Goal: Information Seeking & Learning: Learn about a topic

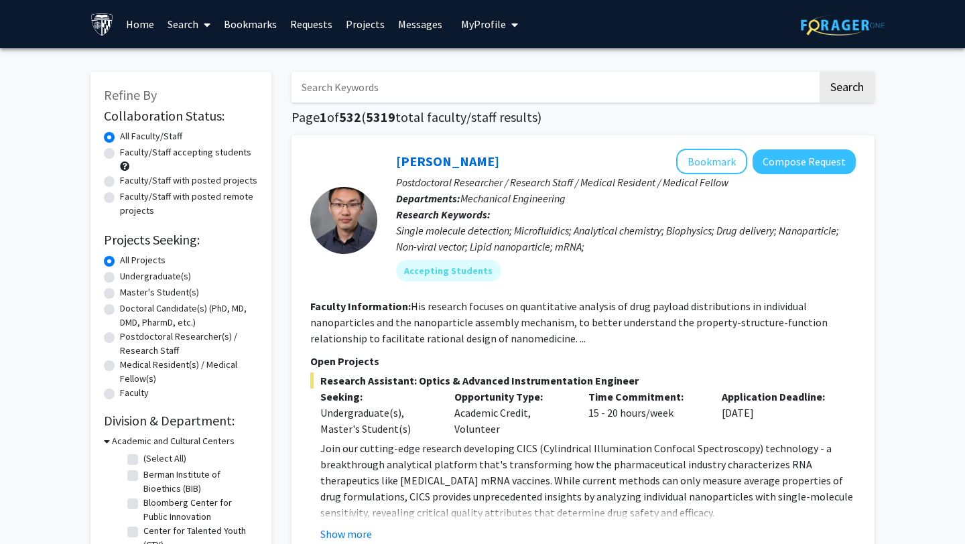
click at [120, 296] on label "Master's Student(s)" at bounding box center [159, 293] width 79 height 14
click at [120, 294] on input "Master's Student(s)" at bounding box center [124, 290] width 9 height 9
radio input "true"
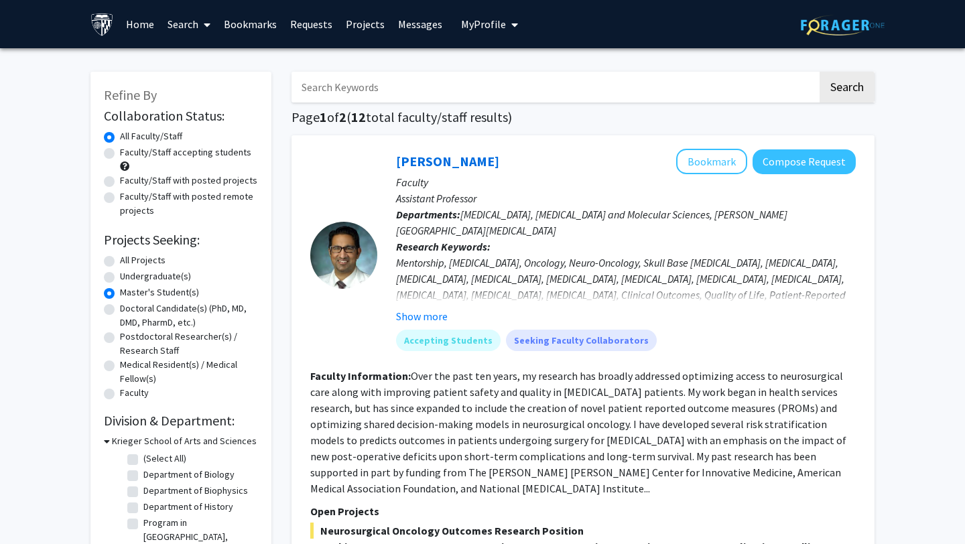
click at [120, 152] on label "Faculty/Staff accepting students" at bounding box center [185, 152] width 131 height 14
click at [120, 152] on input "Faculty/Staff accepting students" at bounding box center [124, 149] width 9 height 9
radio input "true"
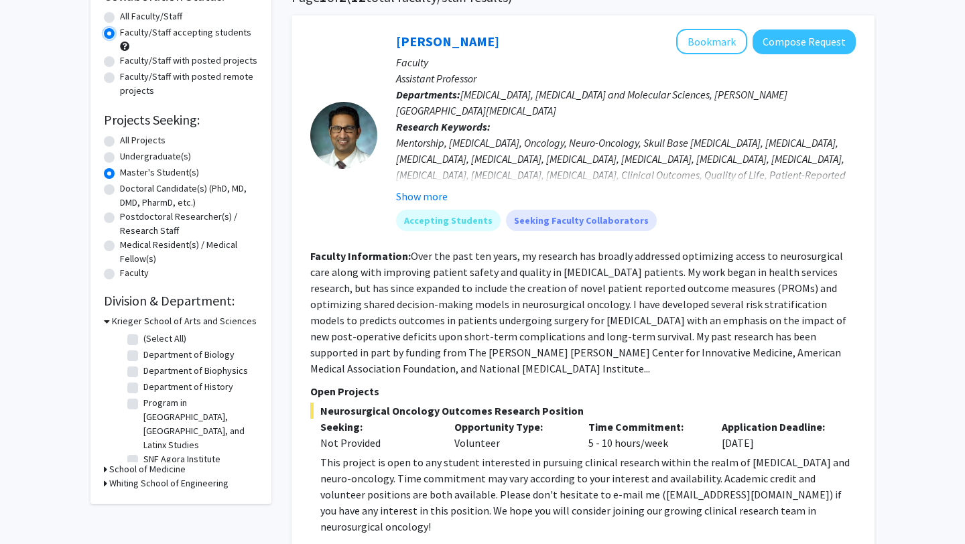
scroll to position [118, 0]
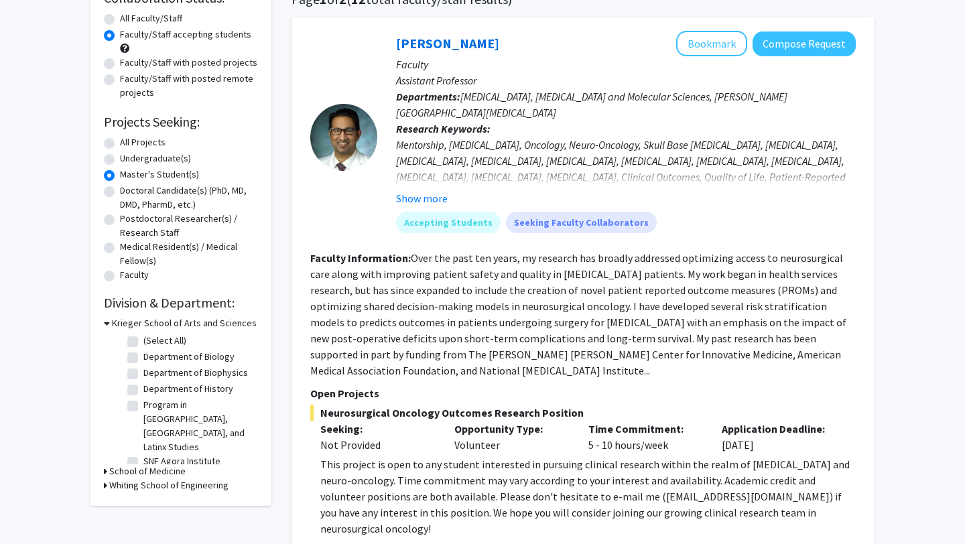
click at [143, 374] on label "Department of Biophysics" at bounding box center [195, 373] width 105 height 14
click at [143, 374] on input "Department of Biophysics" at bounding box center [147, 370] width 9 height 9
checkbox input "true"
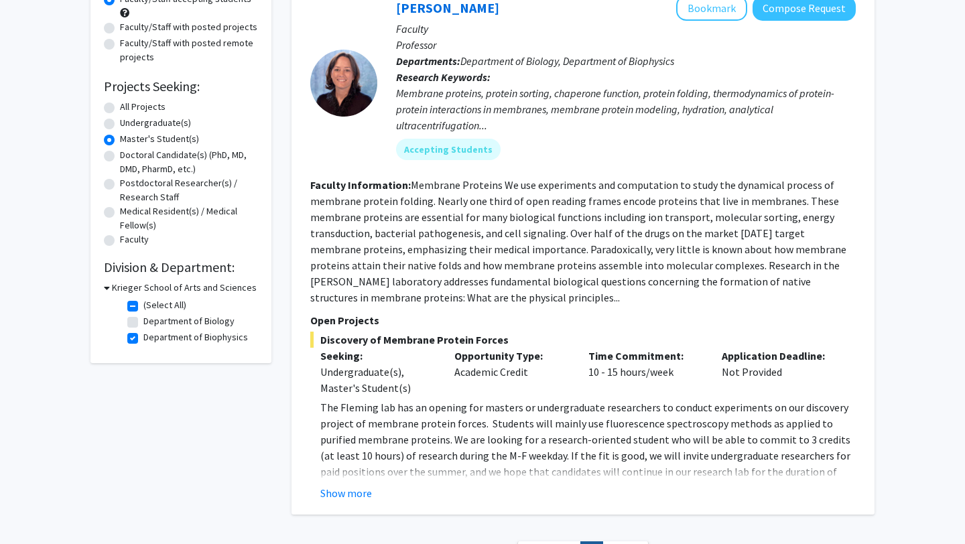
scroll to position [156, 0]
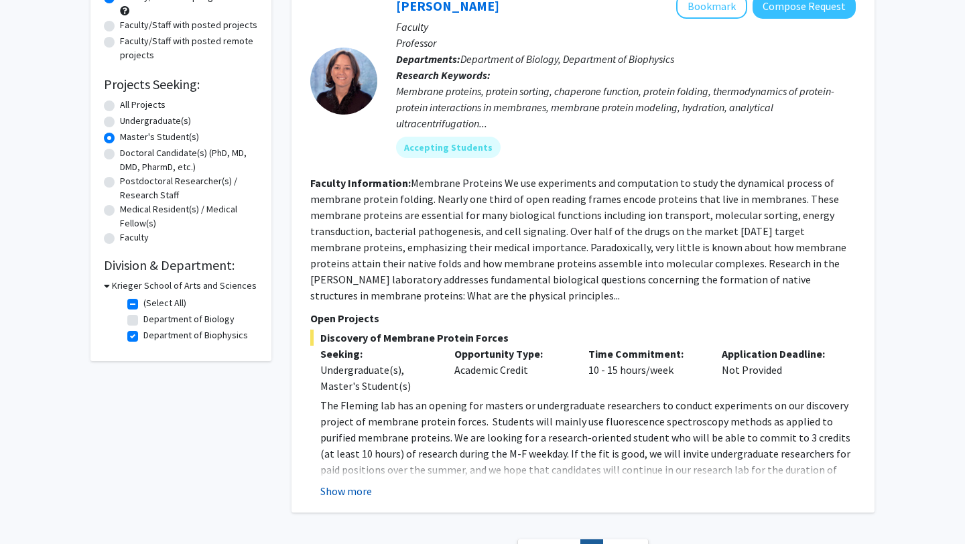
click at [356, 491] on button "Show more" at bounding box center [346, 491] width 52 height 16
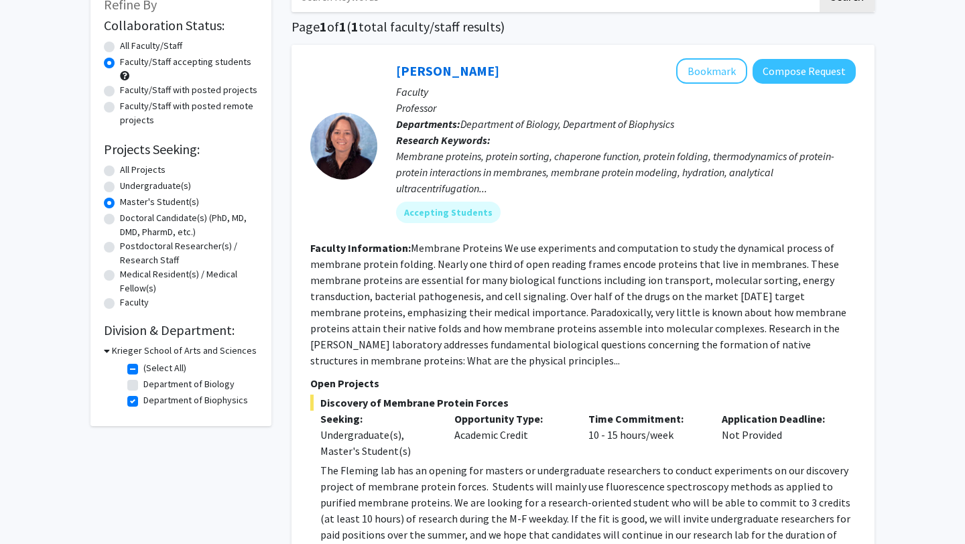
scroll to position [74, 0]
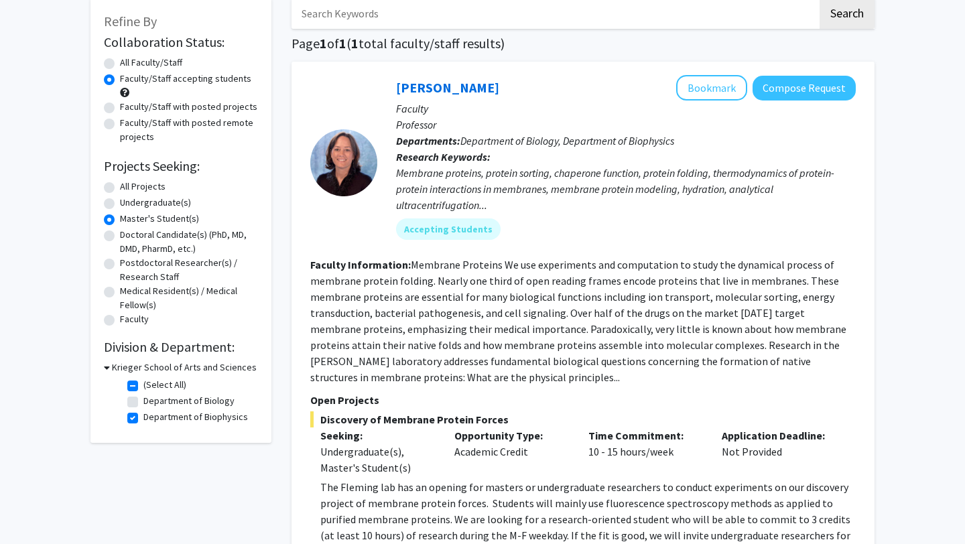
click at [116, 369] on h3 "Krieger School of Arts and Sciences" at bounding box center [184, 368] width 145 height 14
click at [116, 369] on h3 "Krieger School of Arts and Sciences" at bounding box center [181, 368] width 145 height 14
click at [143, 419] on label "Department of Biophysics" at bounding box center [195, 417] width 105 height 14
click at [143, 419] on input "Department of Biophysics" at bounding box center [147, 414] width 9 height 9
checkbox input "false"
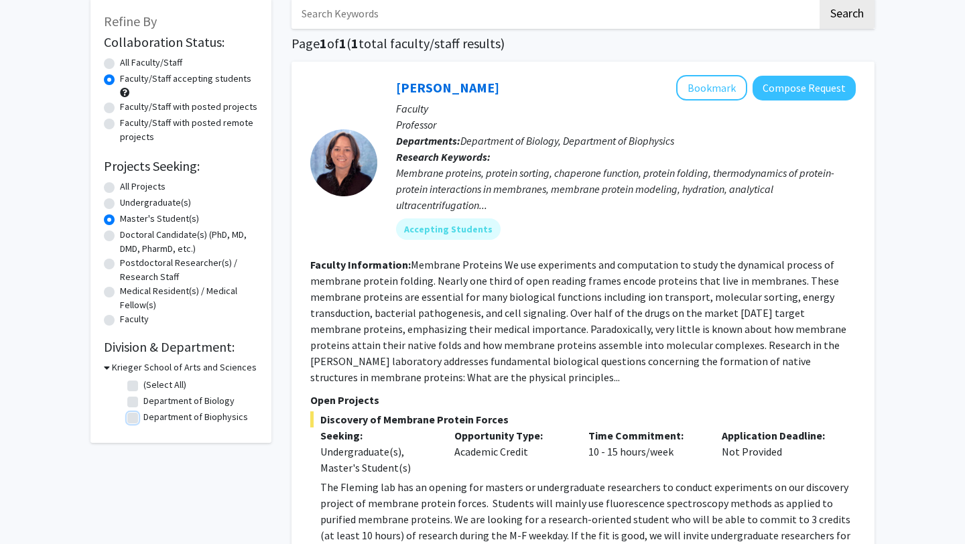
checkbox input "false"
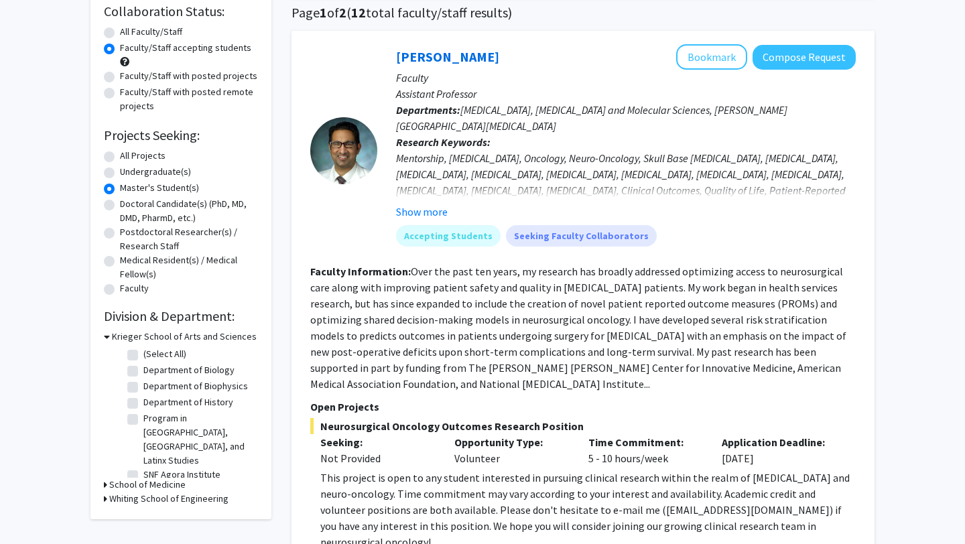
scroll to position [118, 0]
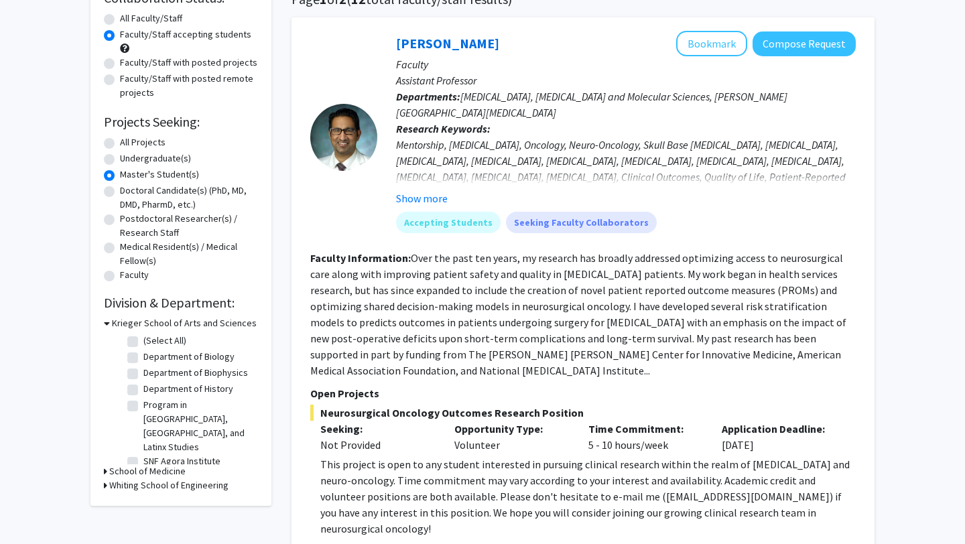
click at [105, 480] on icon at bounding box center [105, 486] width 3 height 14
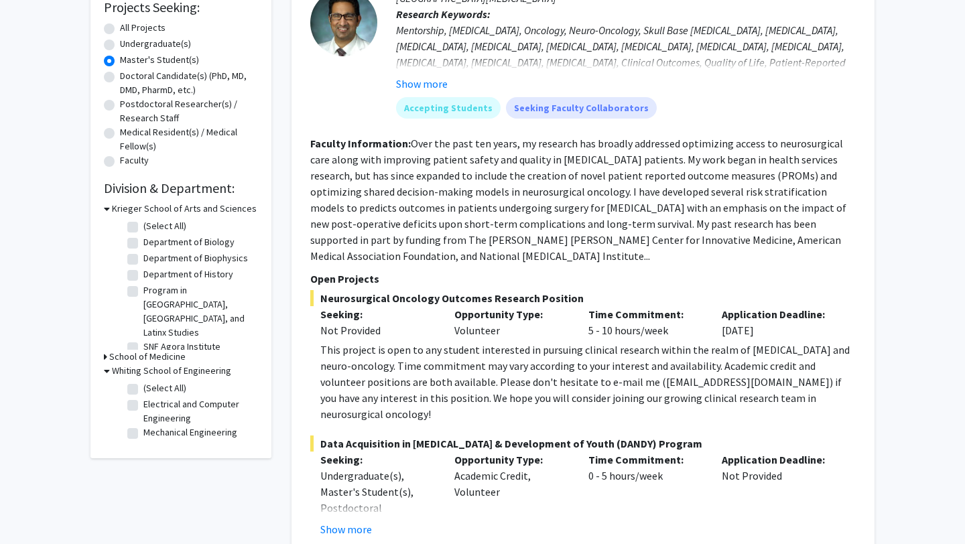
scroll to position [233, 0]
click at [158, 350] on h3 "School of Medicine" at bounding box center [147, 356] width 76 height 14
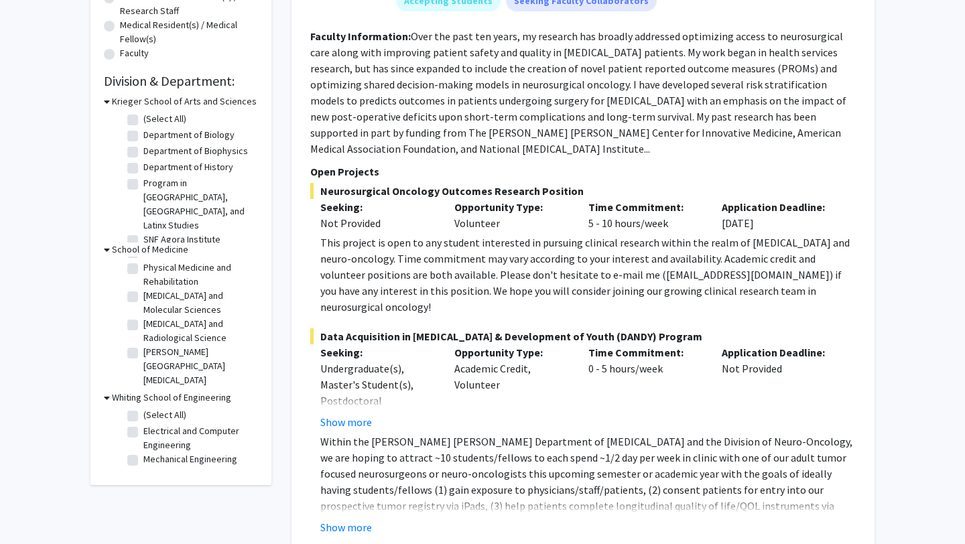
scroll to position [337, 0]
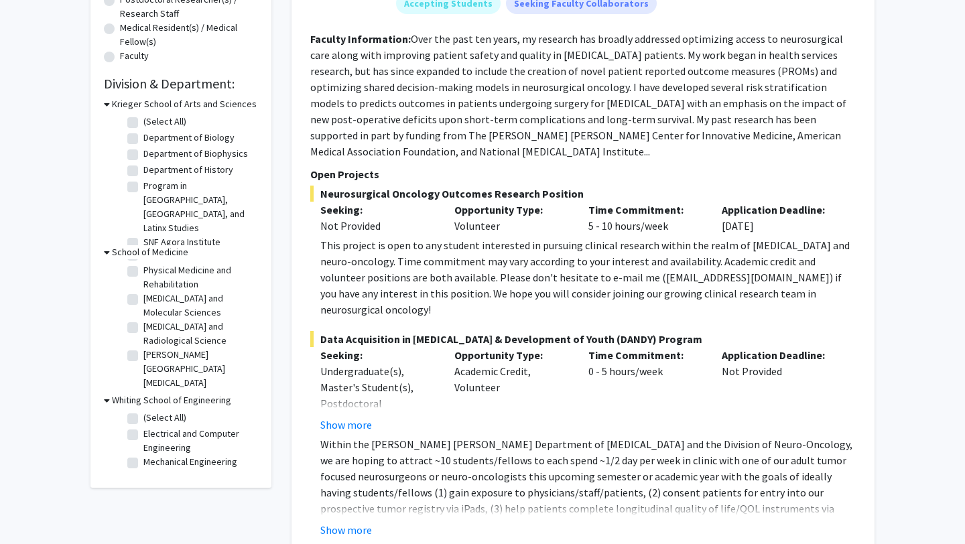
click at [143, 416] on label "(Select All)" at bounding box center [164, 418] width 43 height 14
click at [143, 416] on input "(Select All)" at bounding box center [147, 415] width 9 height 9
checkbox input "true"
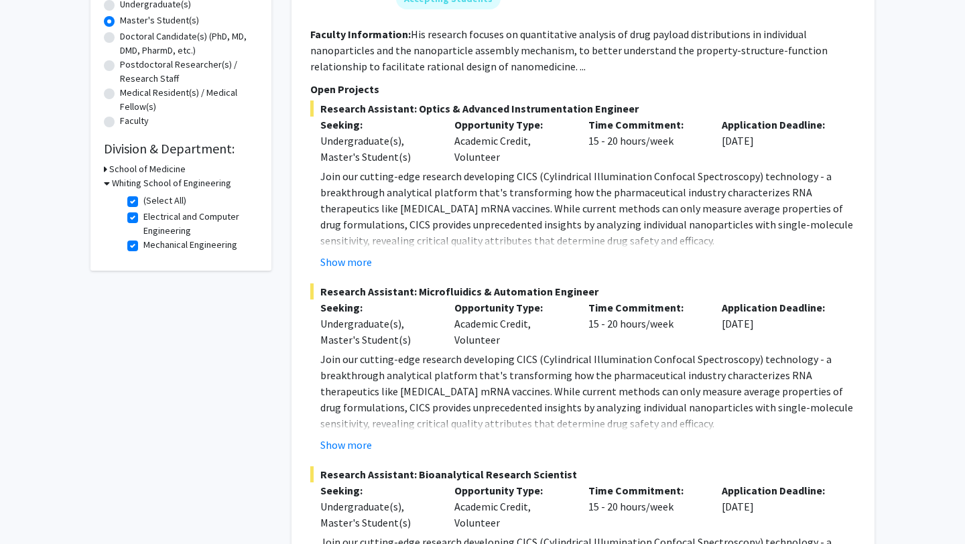
scroll to position [274, 0]
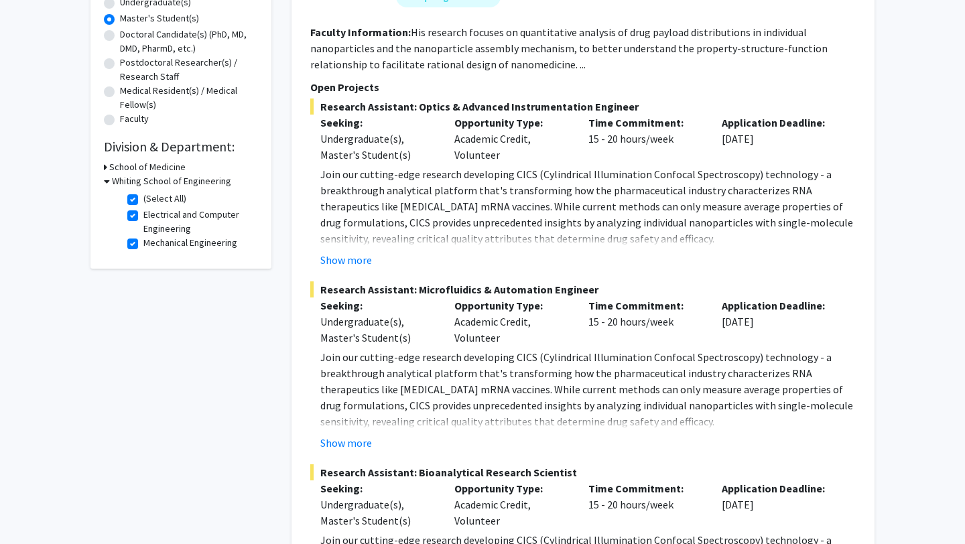
click at [440, 383] on p "Join our cutting-edge research developing CICS (Cylindrical Illumination Confoc…" at bounding box center [588, 389] width 536 height 80
click at [363, 443] on button "Show more" at bounding box center [346, 443] width 52 height 16
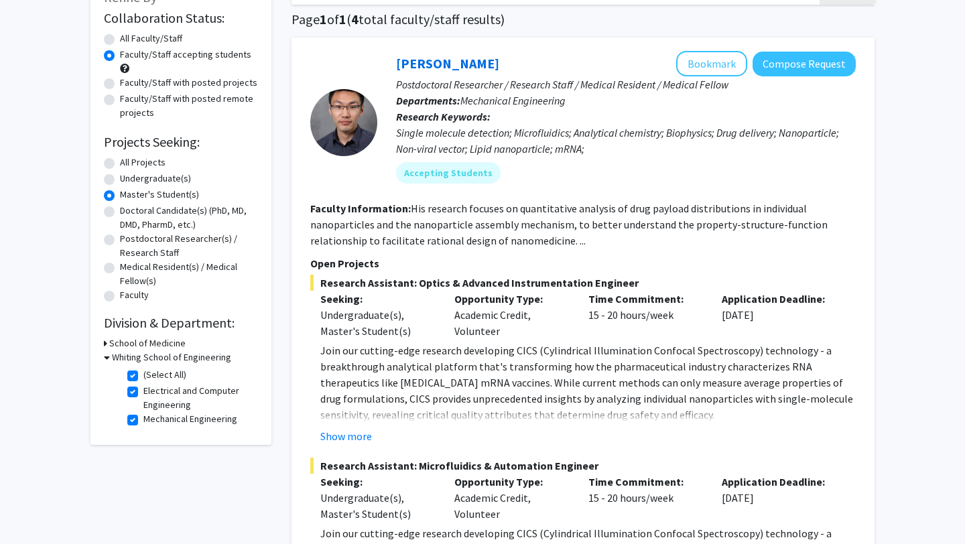
scroll to position [0, 0]
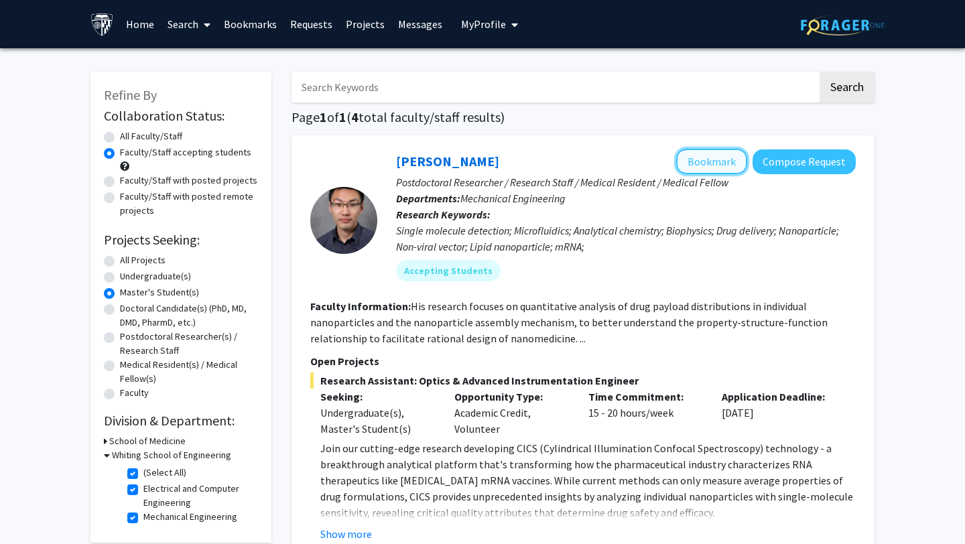
click at [706, 166] on button "Bookmark" at bounding box center [711, 161] width 71 height 25
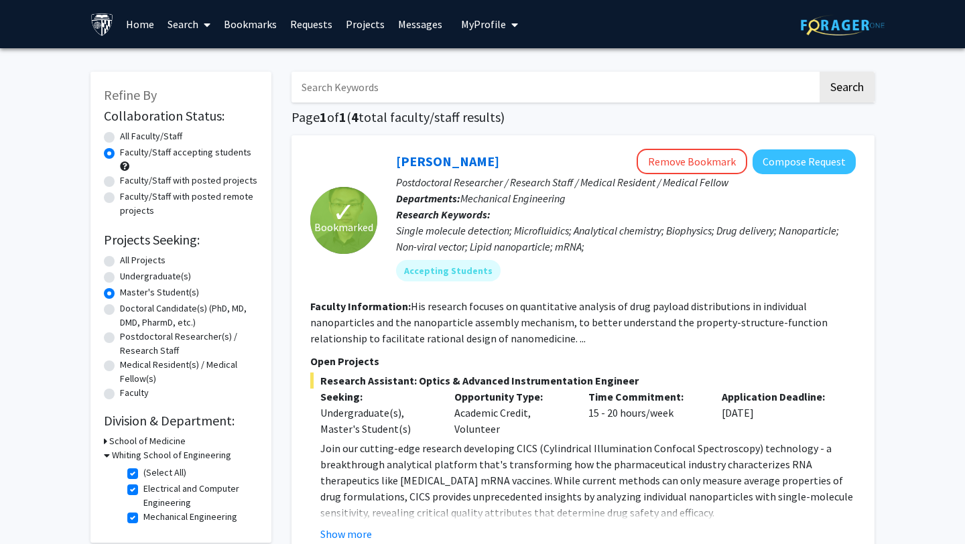
click at [161, 456] on h3 "Whiting School of Engineering" at bounding box center [171, 456] width 119 height 14
click at [160, 441] on h3 "School of Medicine" at bounding box center [147, 441] width 76 height 14
click at [160, 441] on h3 "School of Medicine" at bounding box center [150, 441] width 76 height 14
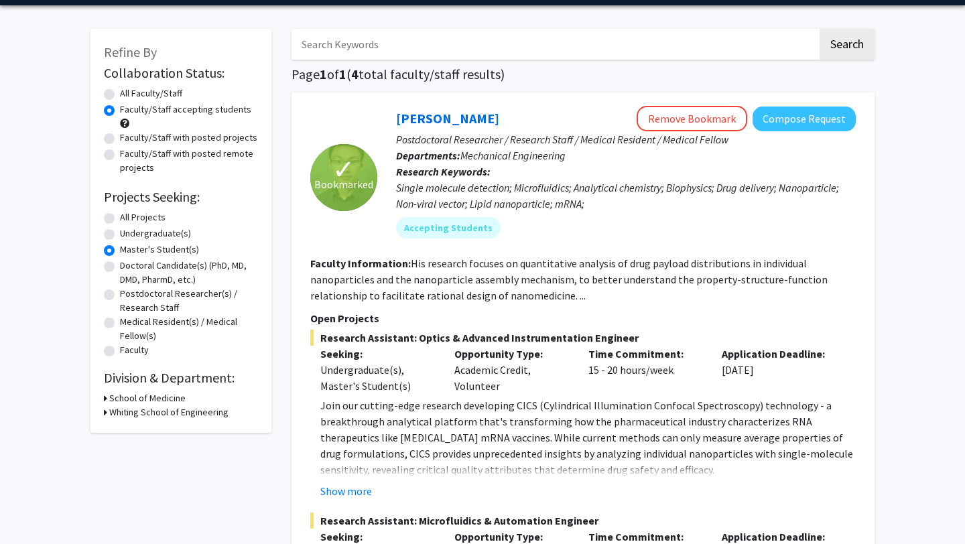
scroll to position [41, 0]
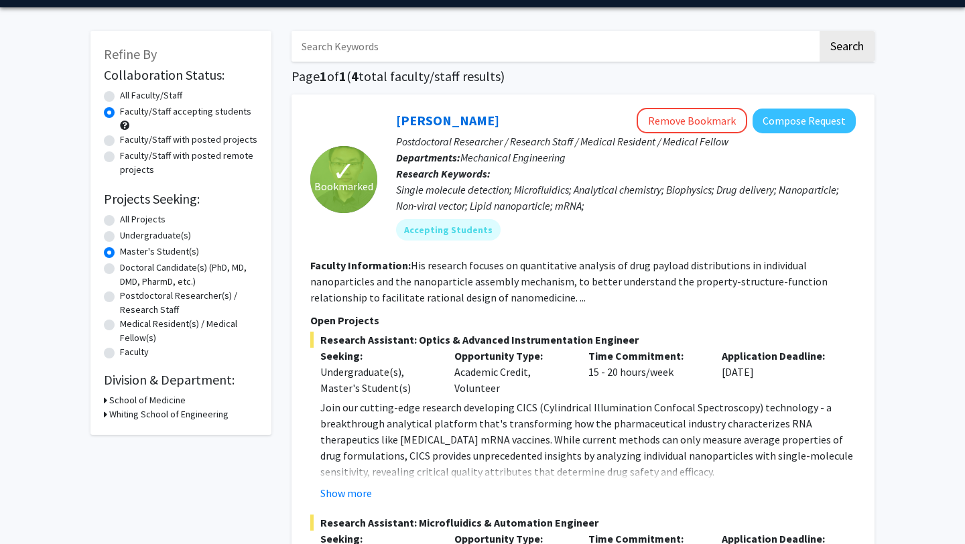
click at [180, 414] on h3 "Whiting School of Engineering" at bounding box center [168, 415] width 119 height 14
click at [154, 432] on label "(Select All)" at bounding box center [164, 432] width 43 height 14
click at [152, 432] on input "(Select All)" at bounding box center [147, 429] width 9 height 9
checkbox input "false"
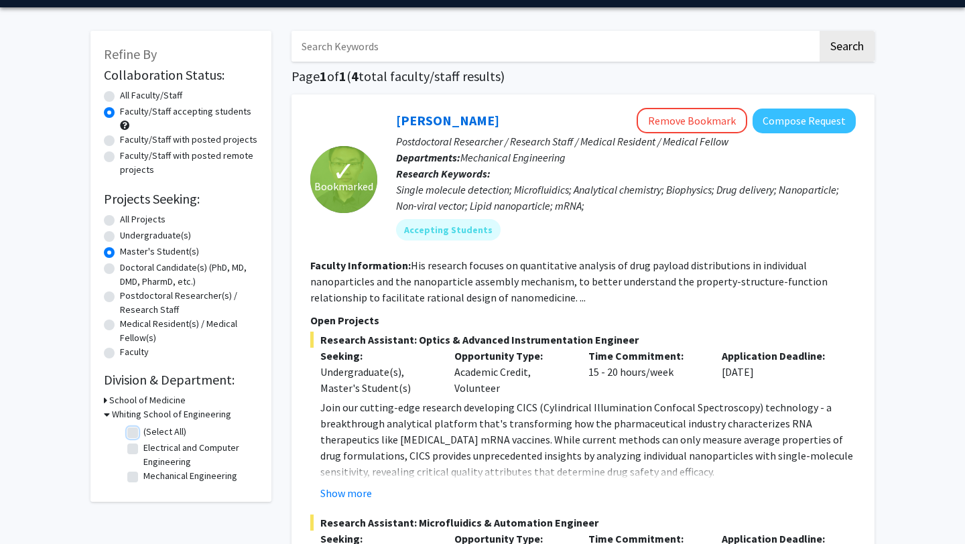
checkbox input "false"
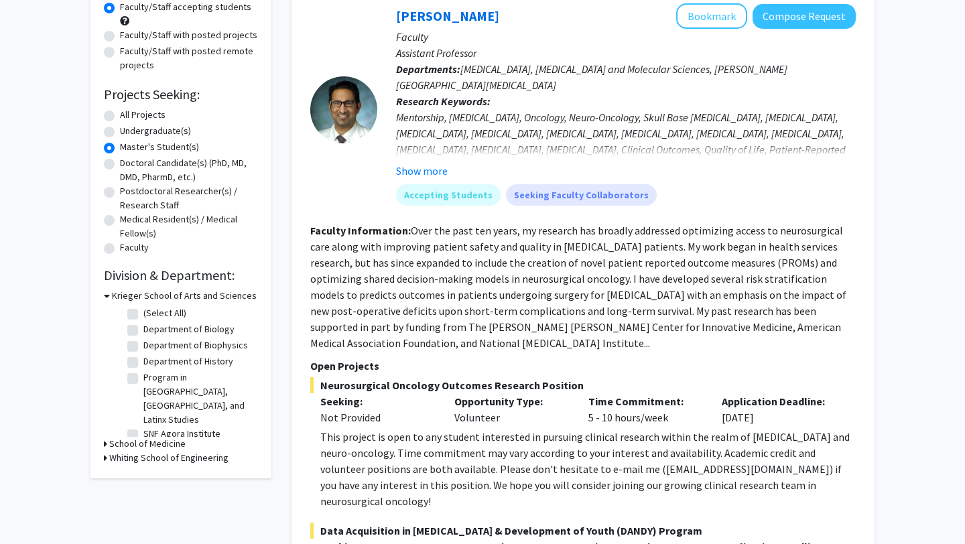
scroll to position [147, 0]
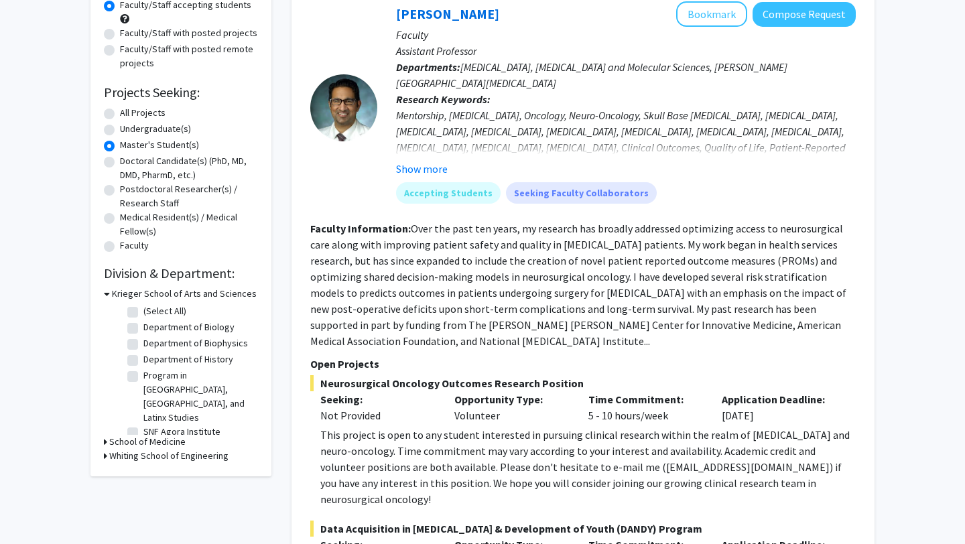
click at [143, 345] on label "Department of Biophysics" at bounding box center [195, 344] width 105 height 14
click at [143, 345] on input "Department of Biophysics" at bounding box center [147, 341] width 9 height 9
checkbox input "true"
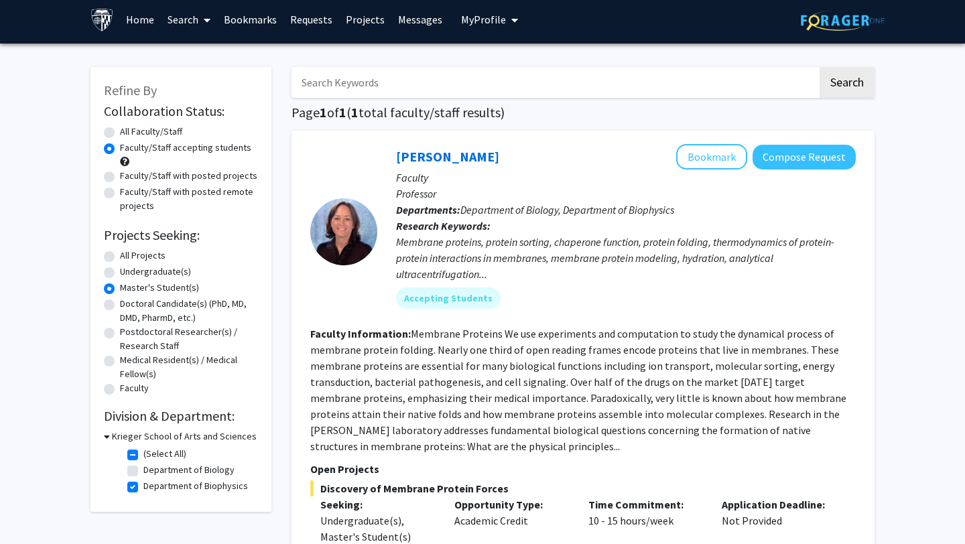
scroll to position [7, 0]
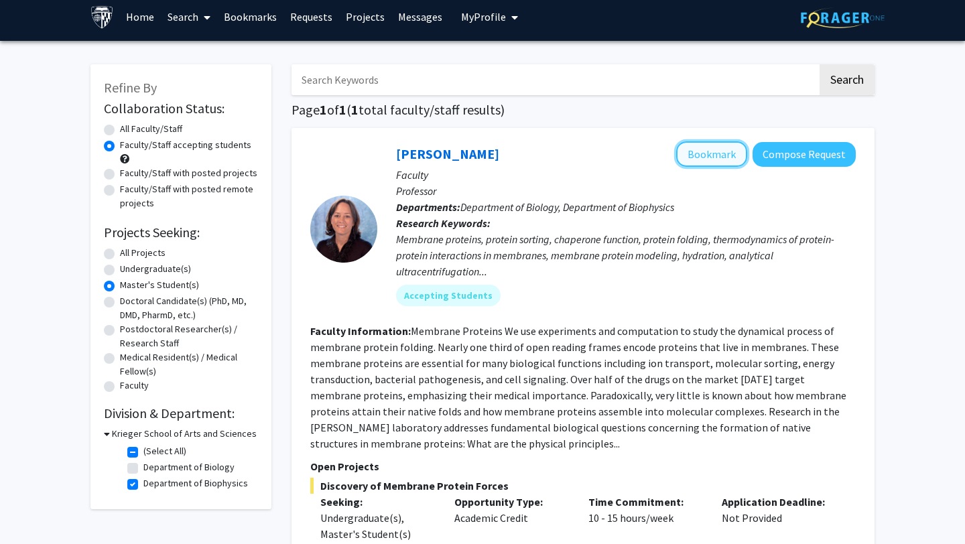
click at [717, 160] on button "Bookmark" at bounding box center [711, 153] width 71 height 25
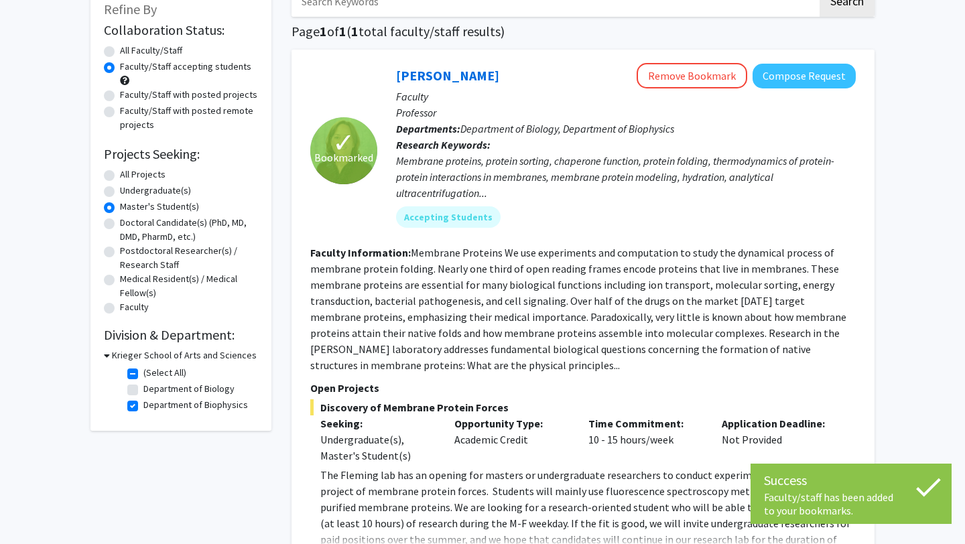
scroll to position [0, 0]
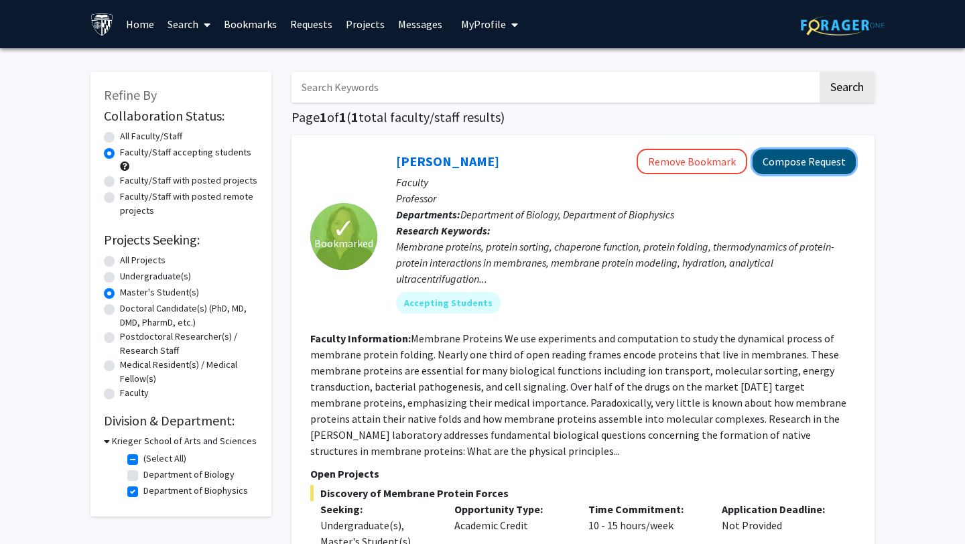
click at [790, 162] on button "Compose Request" at bounding box center [804, 162] width 103 height 25
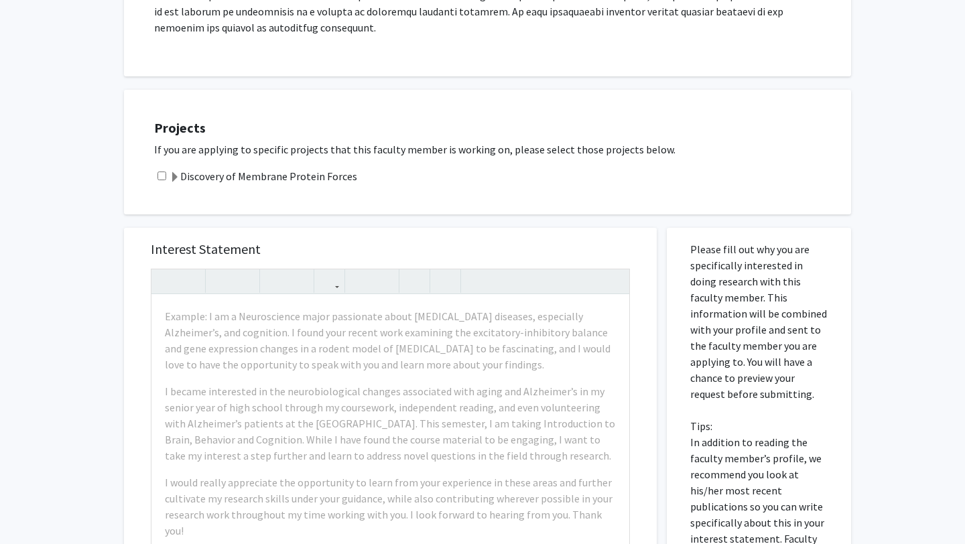
scroll to position [521, 0]
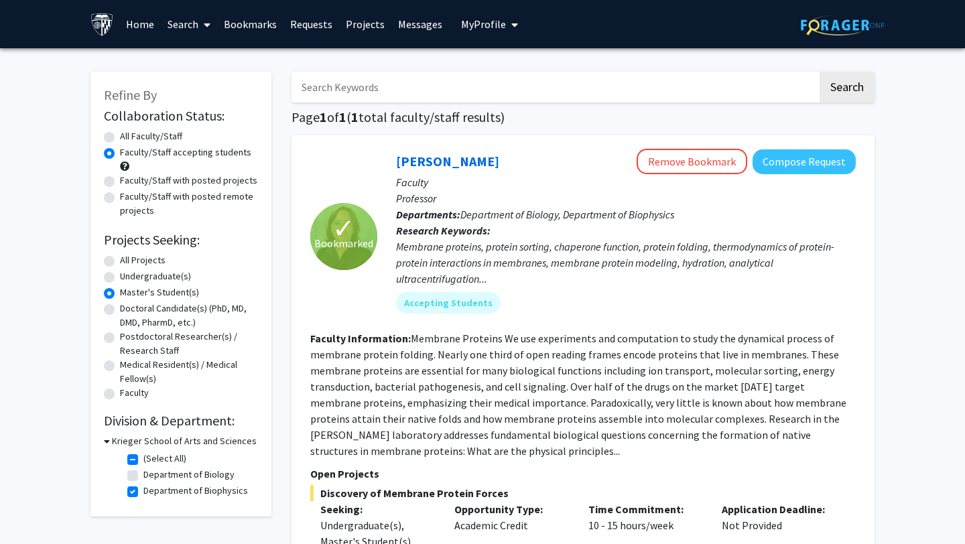
click at [362, 25] on link "Projects" at bounding box center [365, 24] width 52 height 47
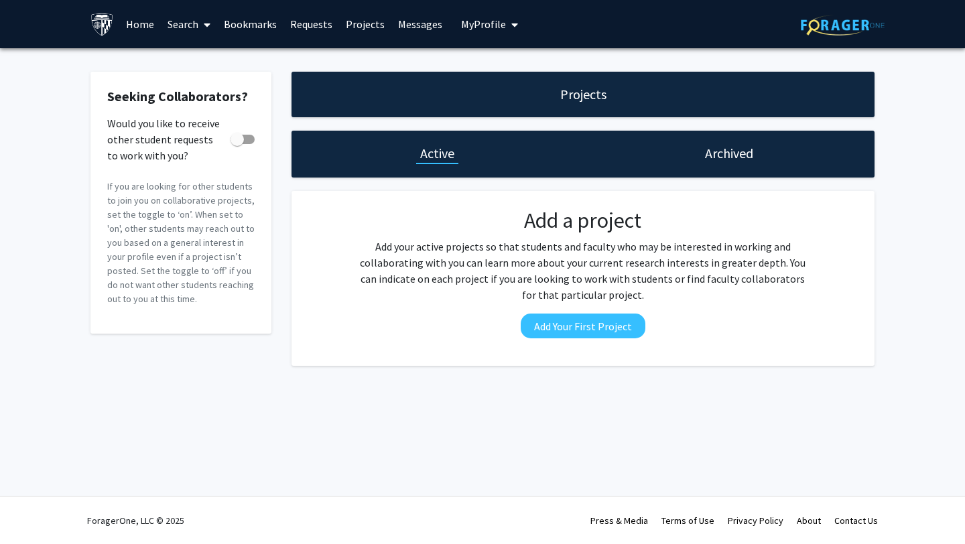
click at [240, 19] on link "Bookmarks" at bounding box center [250, 24] width 66 height 47
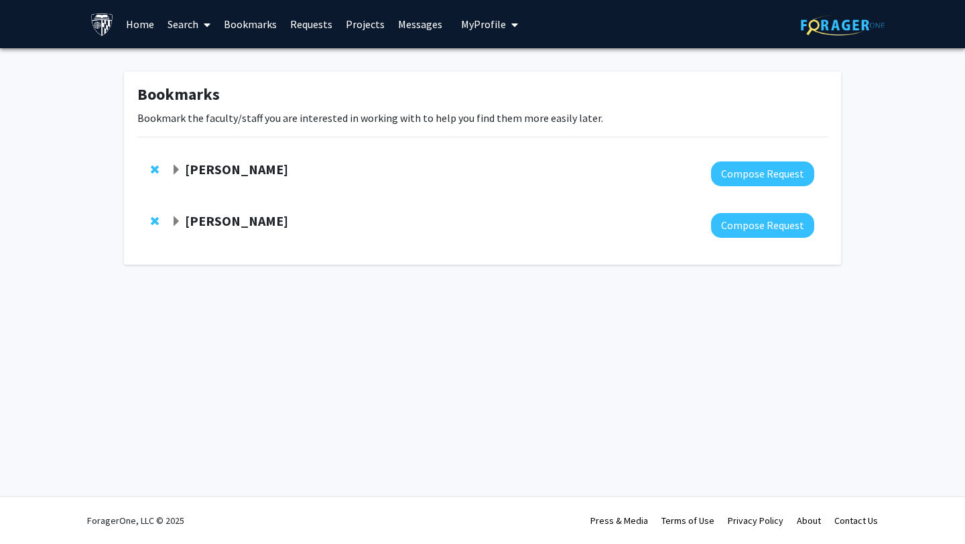
click at [225, 172] on strong "[PERSON_NAME]" at bounding box center [236, 169] width 103 height 17
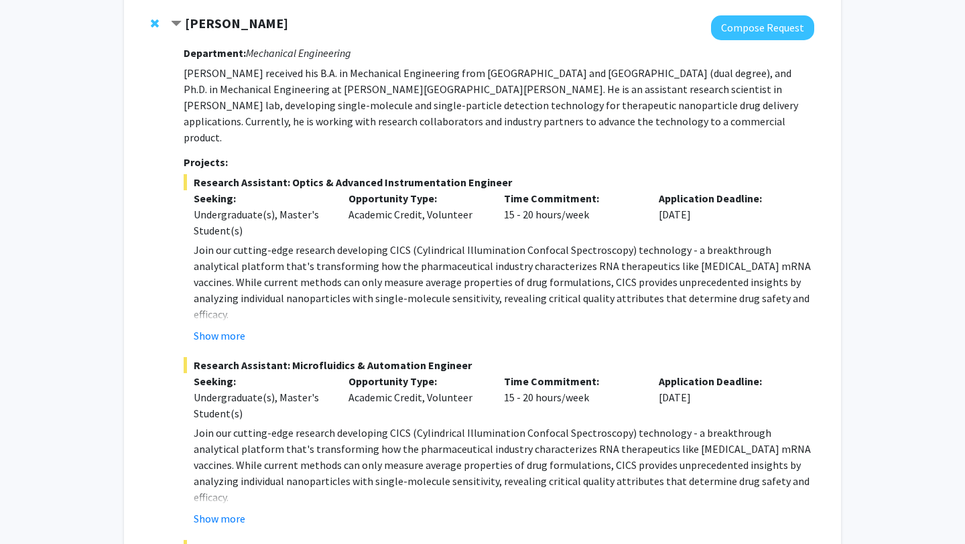
scroll to position [145, 0]
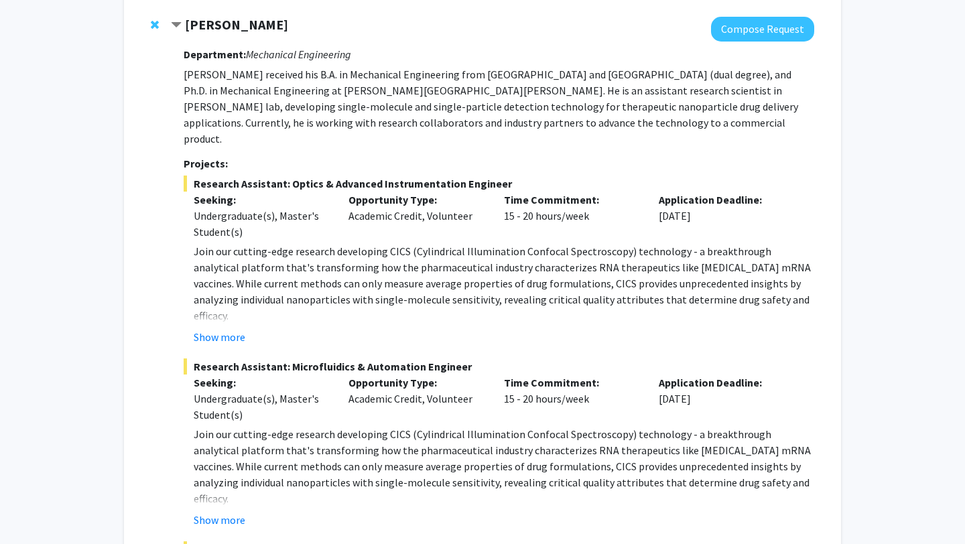
click at [215, 29] on strong "[PERSON_NAME]" at bounding box center [236, 24] width 103 height 17
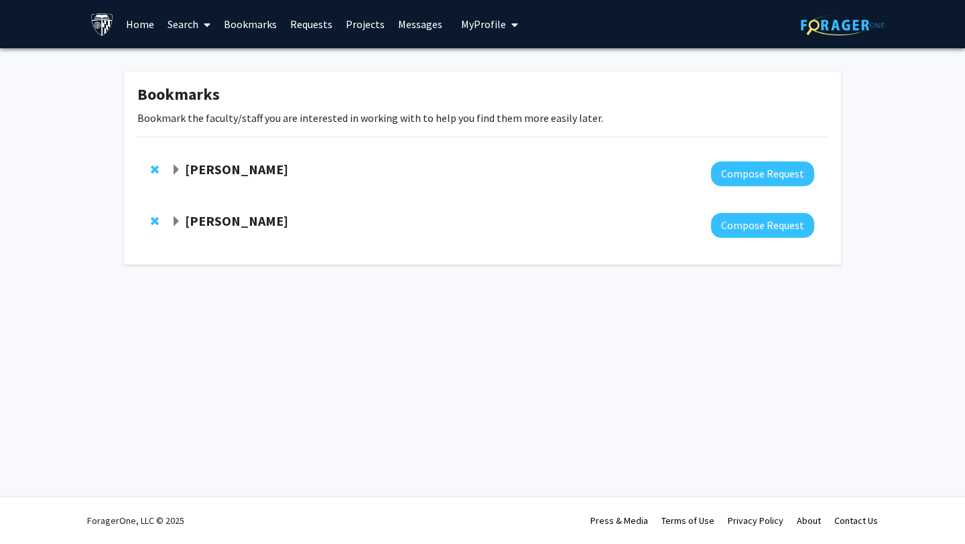
scroll to position [0, 0]
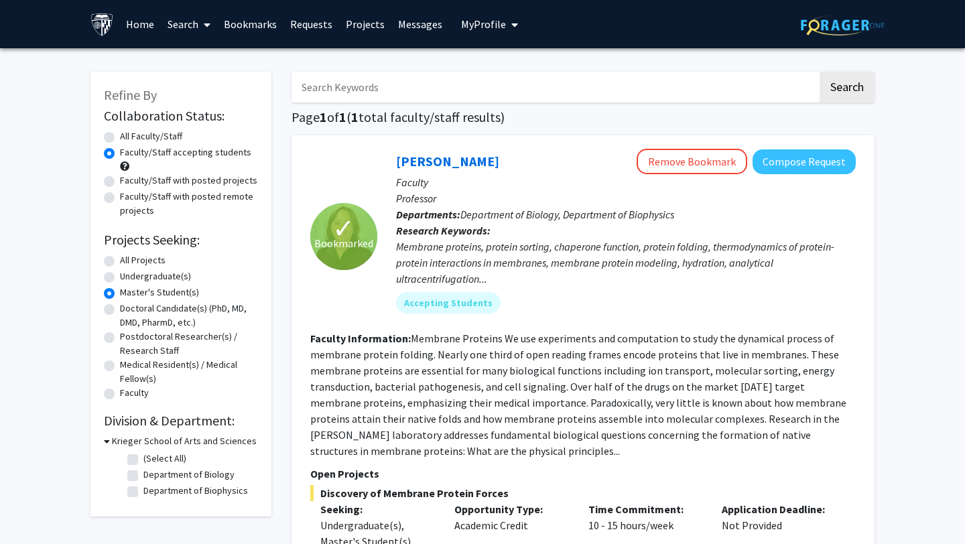
checkbox input "false"
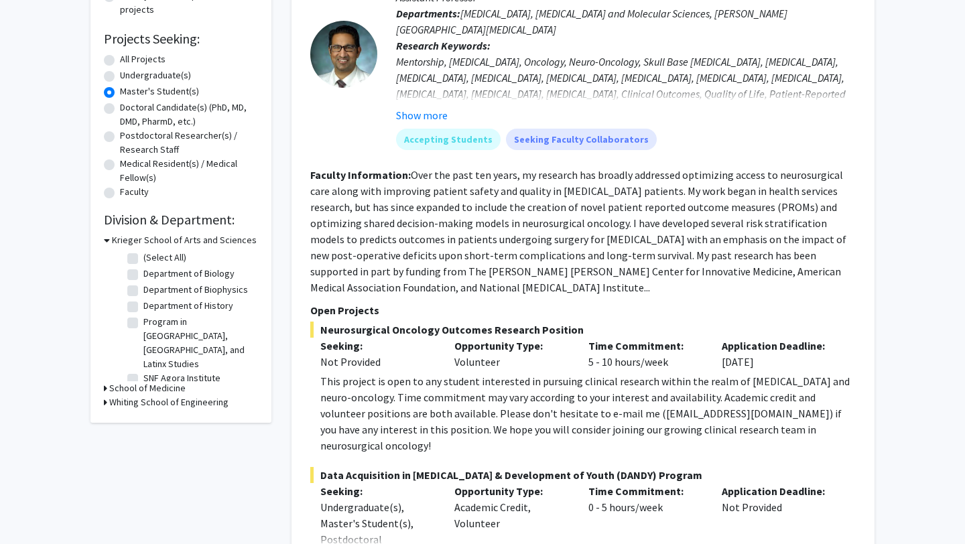
scroll to position [198, 0]
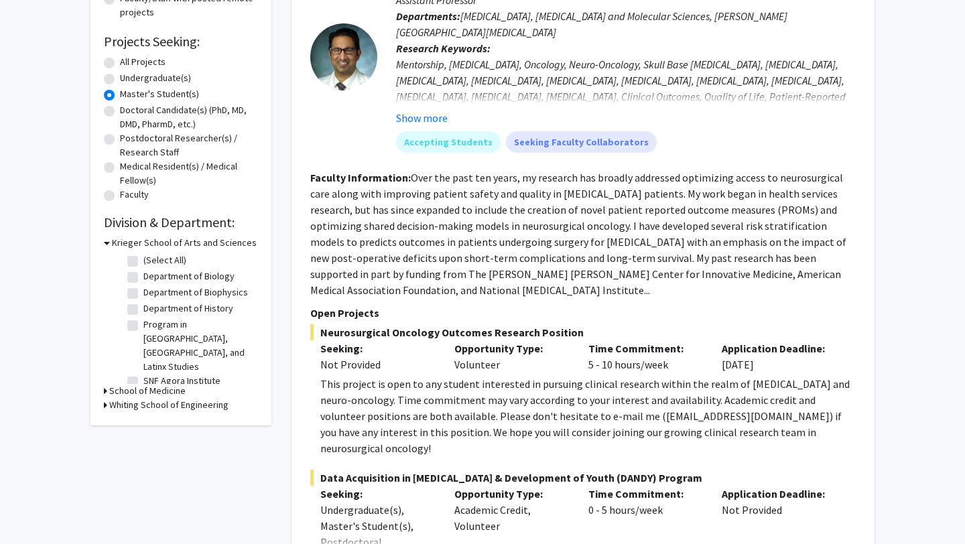
click at [143, 313] on label "Department of History" at bounding box center [188, 309] width 90 height 14
click at [143, 310] on input "Department of History" at bounding box center [147, 306] width 9 height 9
checkbox input "true"
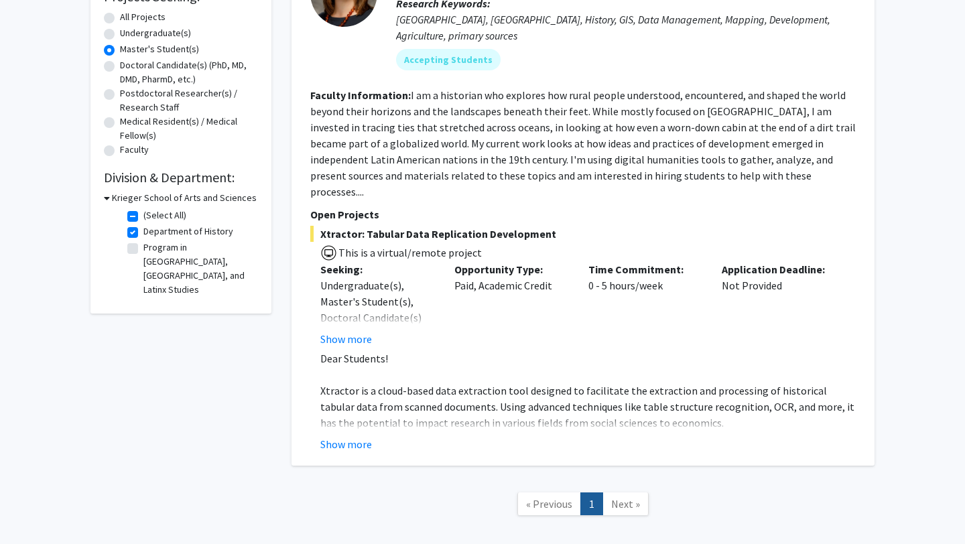
scroll to position [281, 0]
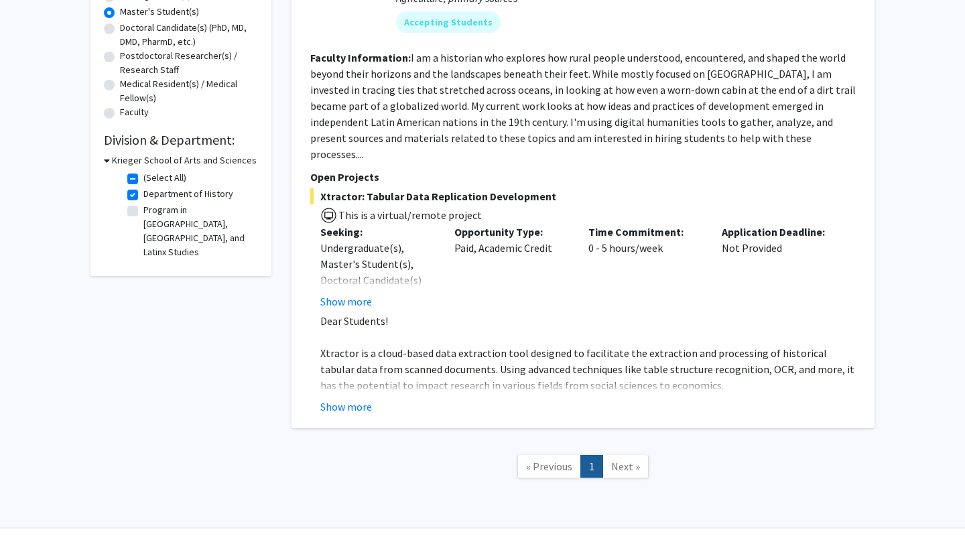
click at [143, 163] on h3 "Krieger School of Arts and Sciences" at bounding box center [184, 161] width 145 height 14
click at [139, 162] on h3 "Krieger School of Arts and Sciences" at bounding box center [181, 161] width 145 height 14
click at [143, 180] on label "(Select All)" at bounding box center [164, 178] width 43 height 14
click at [143, 180] on input "(Select All)" at bounding box center [147, 175] width 9 height 9
checkbox input "false"
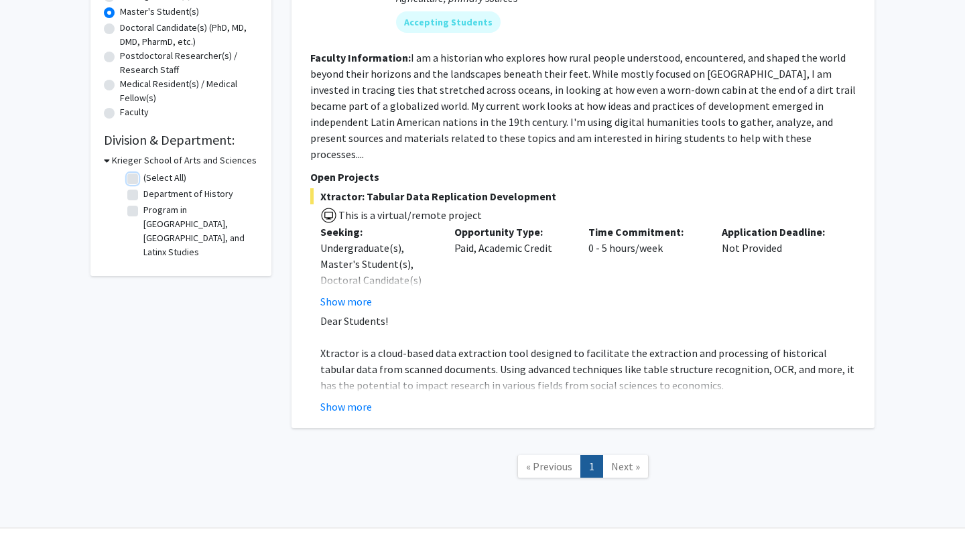
checkbox input "false"
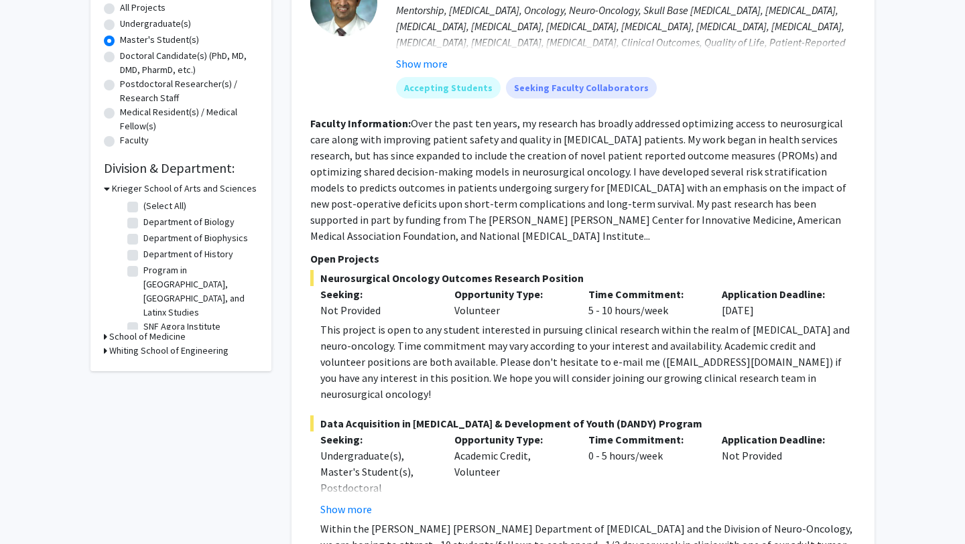
scroll to position [268, 0]
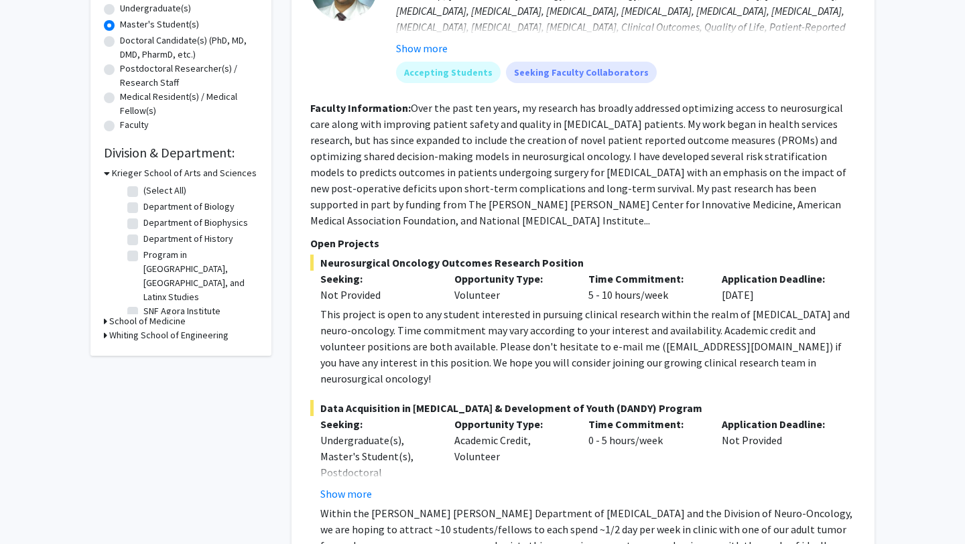
click at [160, 330] on h3 "Whiting School of Engineering" at bounding box center [168, 336] width 119 height 14
click at [143, 351] on label "(Select All)" at bounding box center [164, 353] width 43 height 14
click at [143, 351] on input "(Select All)" at bounding box center [147, 350] width 9 height 9
checkbox input "true"
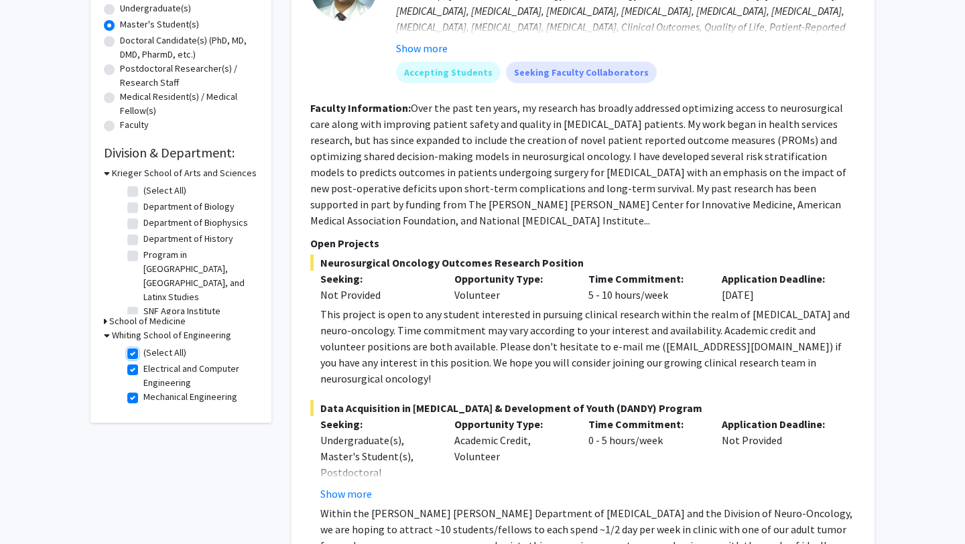
checkbox input "true"
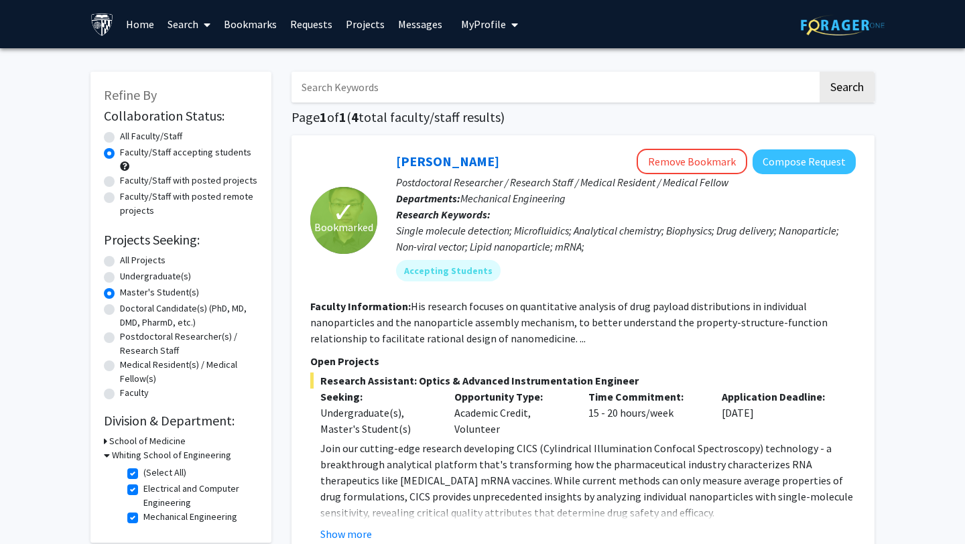
click at [118, 454] on h3 "Whiting School of Engineering" at bounding box center [171, 456] width 119 height 14
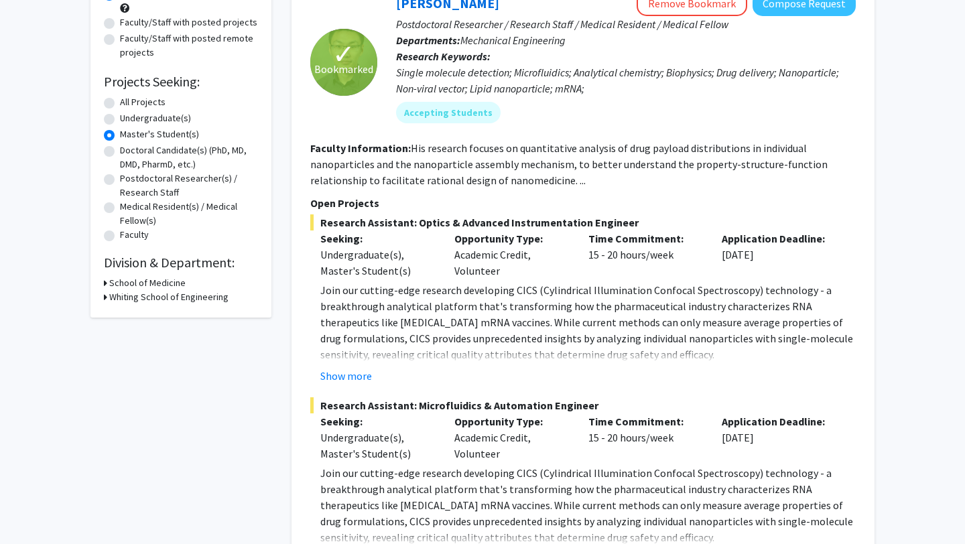
scroll to position [174, 0]
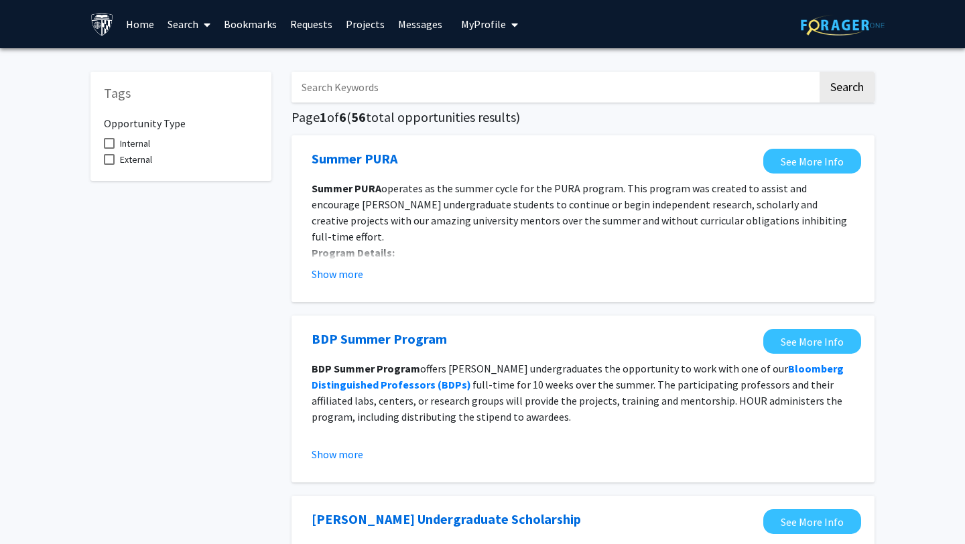
click at [393, 92] on input "Search Keywords" at bounding box center [555, 87] width 526 height 31
type input "physics"
click at [820, 72] on button "Search" at bounding box center [847, 87] width 55 height 31
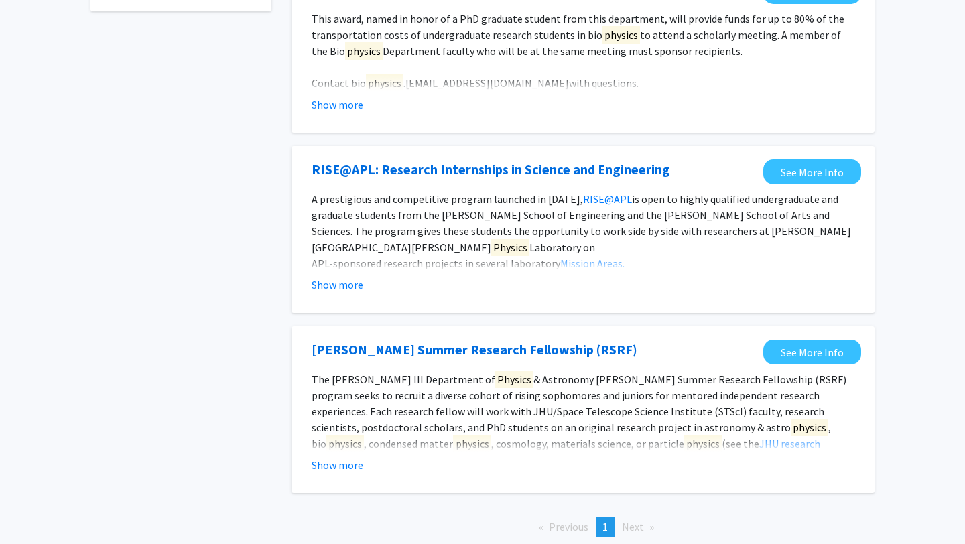
scroll to position [243, 0]
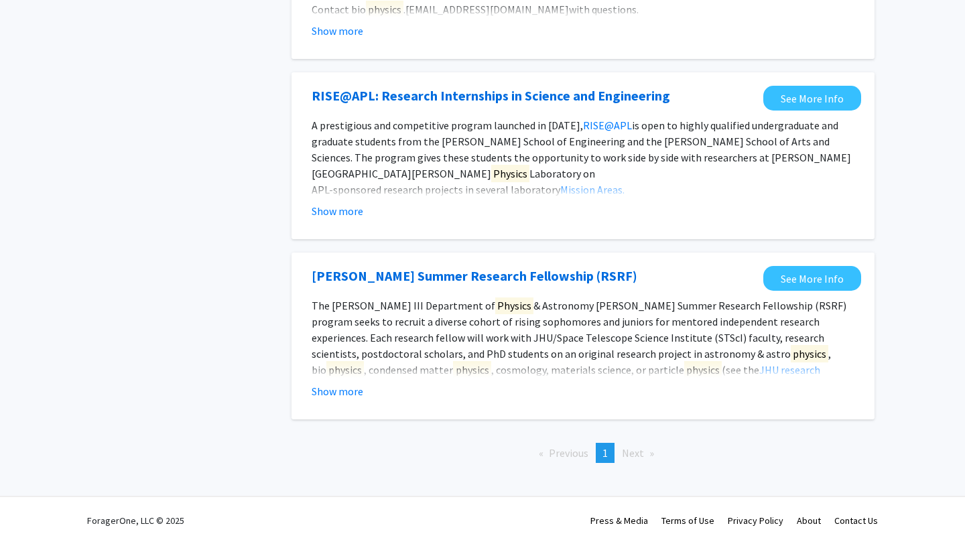
click at [632, 453] on span "Next page" at bounding box center [633, 453] width 22 height 13
click at [804, 282] on link "See More Info" at bounding box center [813, 278] width 98 height 25
